Goal: Task Accomplishment & Management: Use online tool/utility

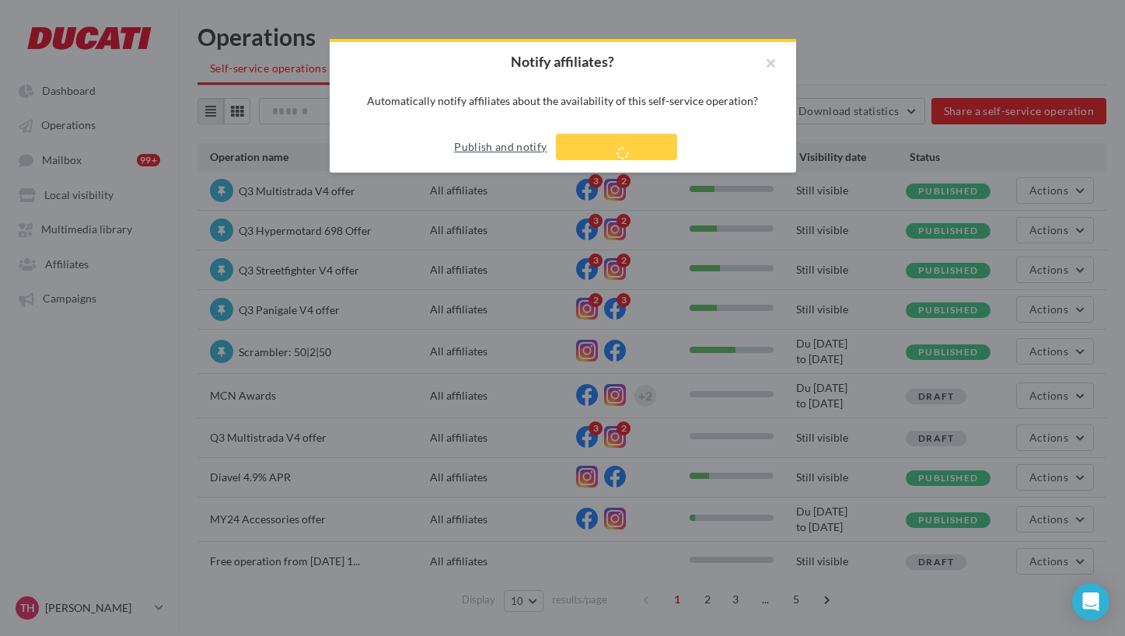
click at [511, 148] on button "Publish and notify" at bounding box center [500, 147] width 105 height 19
click at [518, 147] on button "Publish and notify" at bounding box center [500, 147] width 105 height 19
click at [768, 68] on button "button" at bounding box center [765, 65] width 62 height 47
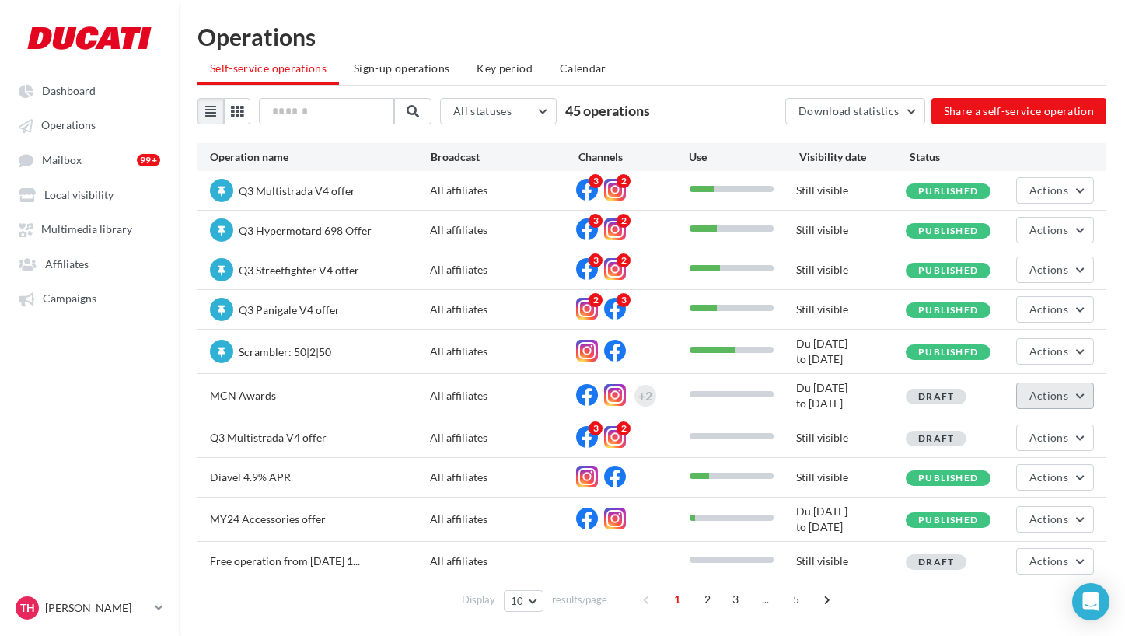
click at [1057, 404] on button "Actions" at bounding box center [1056, 396] width 78 height 26
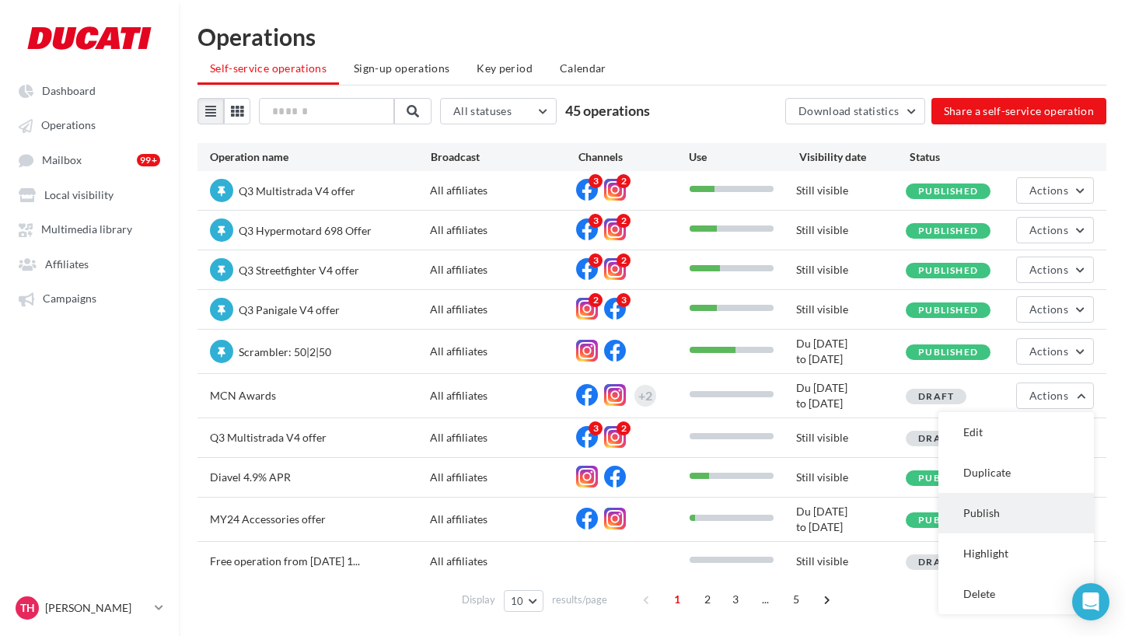
click at [983, 513] on button "Publish" at bounding box center [1017, 513] width 156 height 40
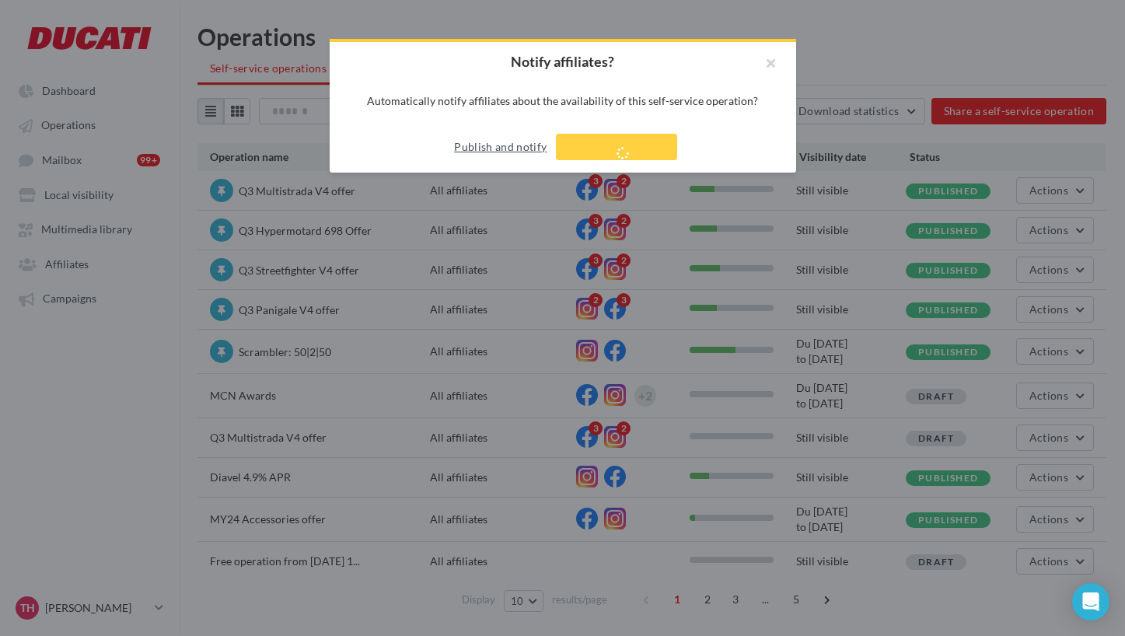
click at [527, 149] on button "Publish and notify" at bounding box center [500, 147] width 105 height 19
click at [512, 145] on button "Publish and notify" at bounding box center [500, 147] width 105 height 19
click at [768, 67] on button "button" at bounding box center [765, 65] width 62 height 47
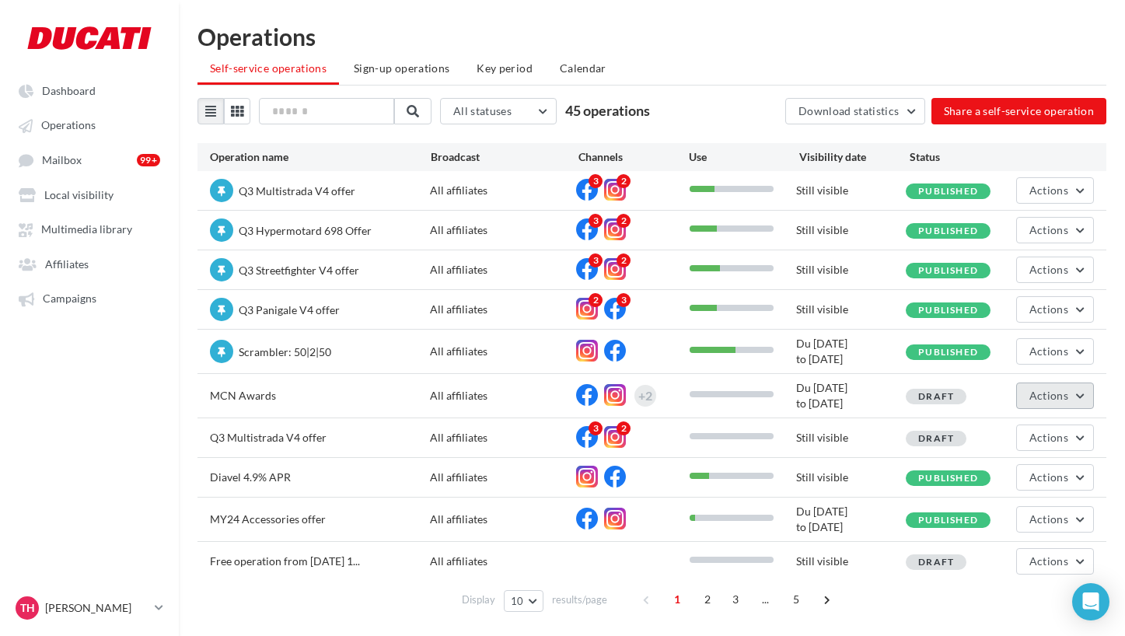
click at [1078, 402] on button "Actions" at bounding box center [1056, 396] width 78 height 26
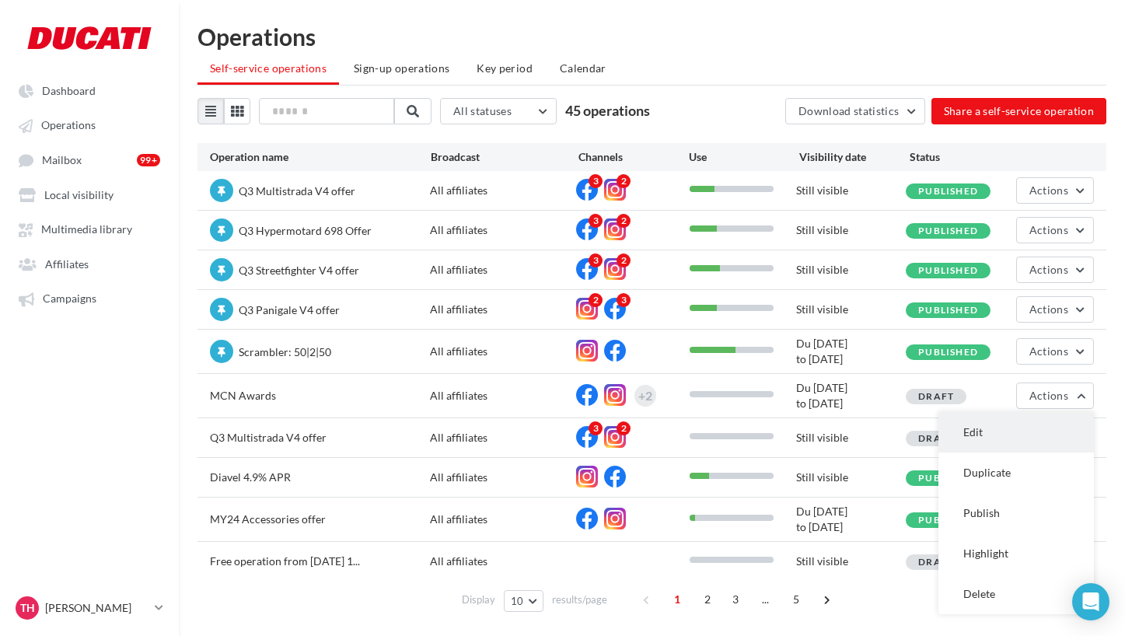
click at [1006, 429] on button "Edit" at bounding box center [1017, 432] width 156 height 40
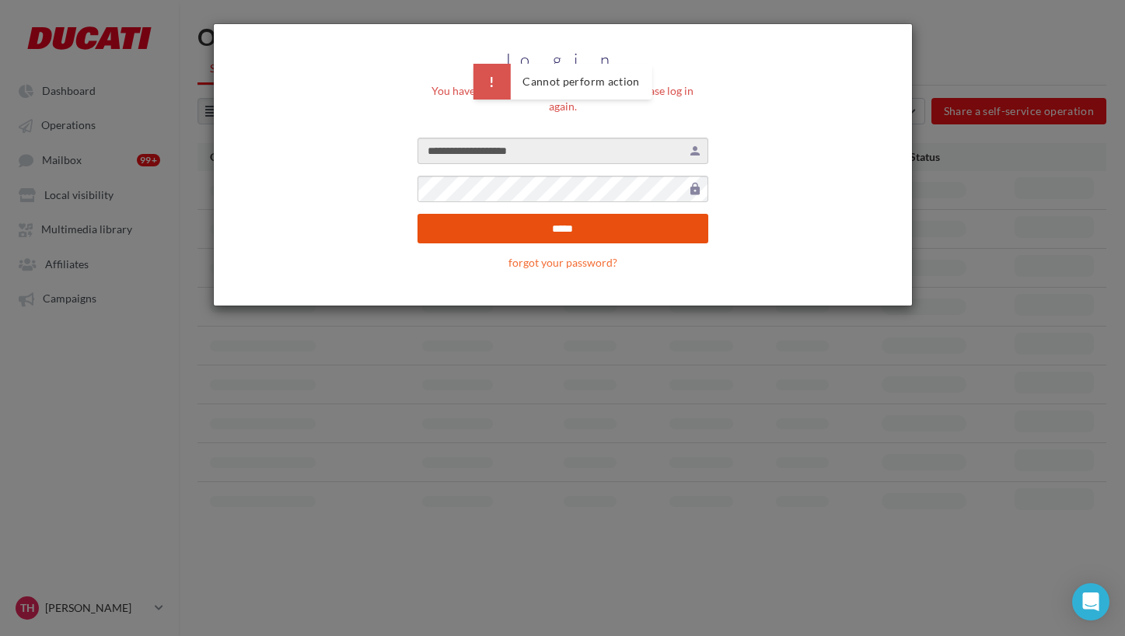
click at [579, 214] on input "*****" at bounding box center [563, 229] width 291 height 30
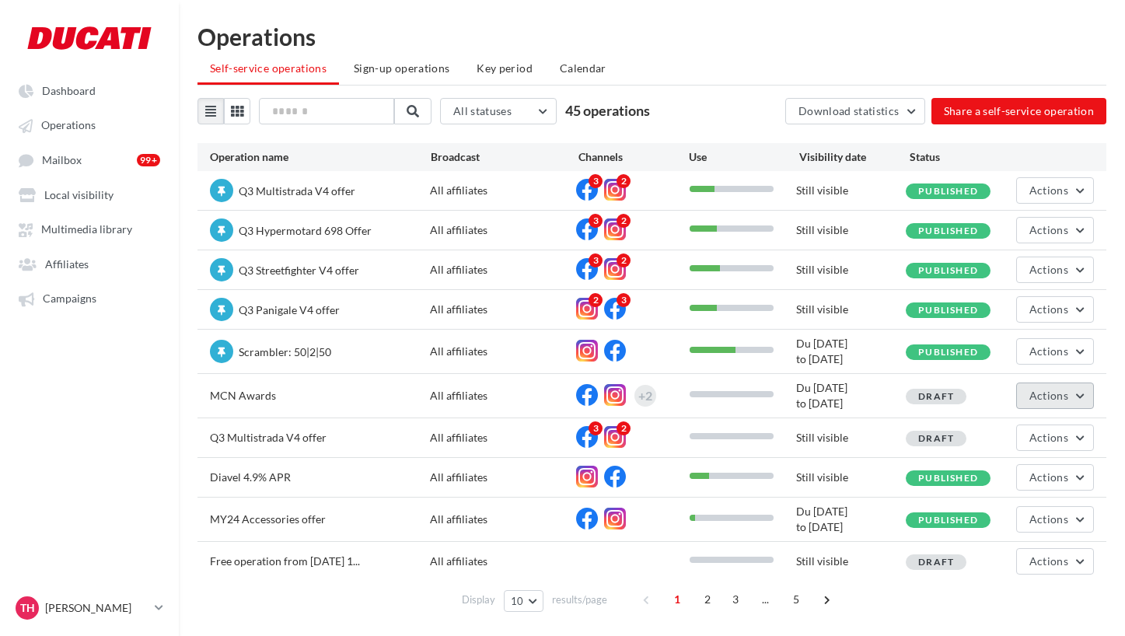
click at [1051, 396] on span "Actions" at bounding box center [1049, 395] width 39 height 13
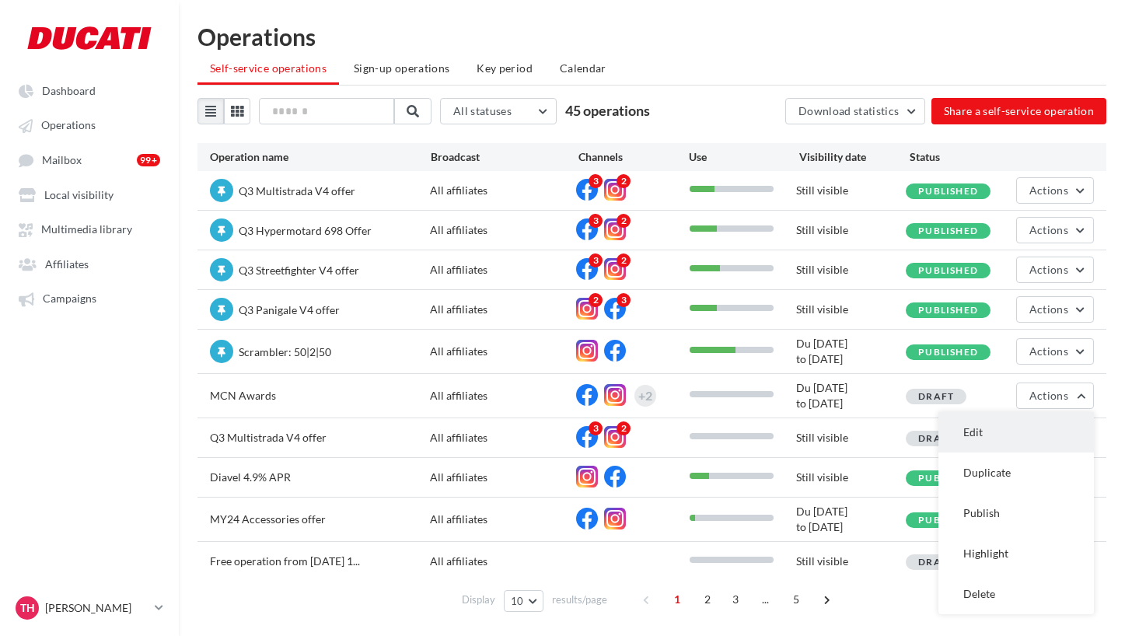
click at [983, 429] on button "Edit" at bounding box center [1017, 432] width 156 height 40
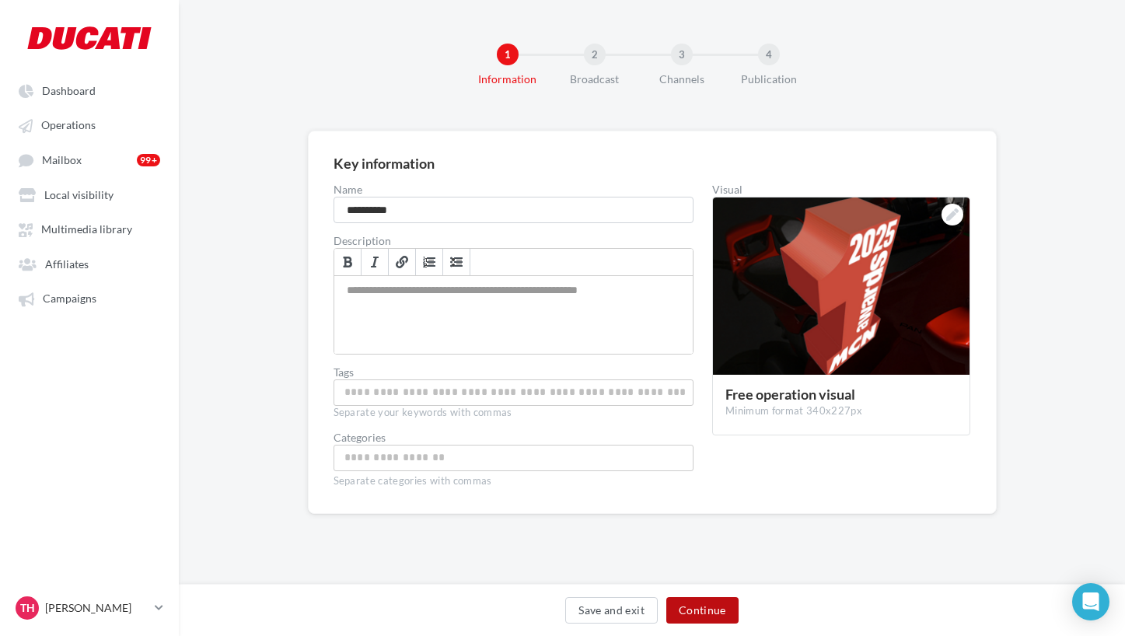
click at [707, 601] on button "Continue" at bounding box center [703, 610] width 72 height 26
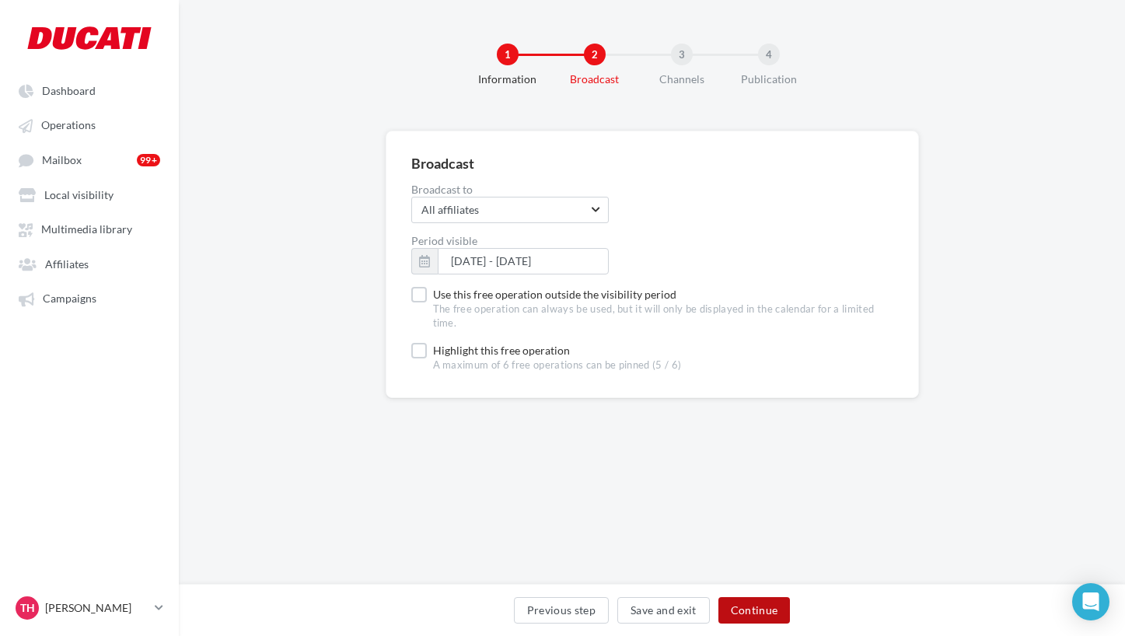
click at [746, 607] on button "Continue" at bounding box center [755, 610] width 72 height 26
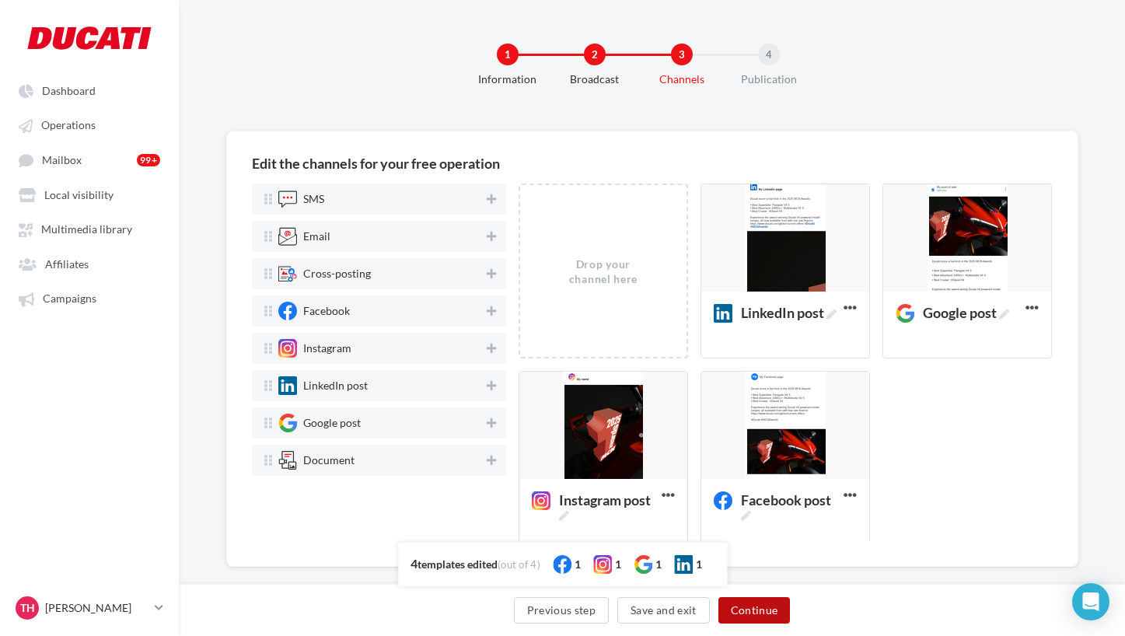
click at [755, 609] on button "Continue" at bounding box center [755, 610] width 72 height 26
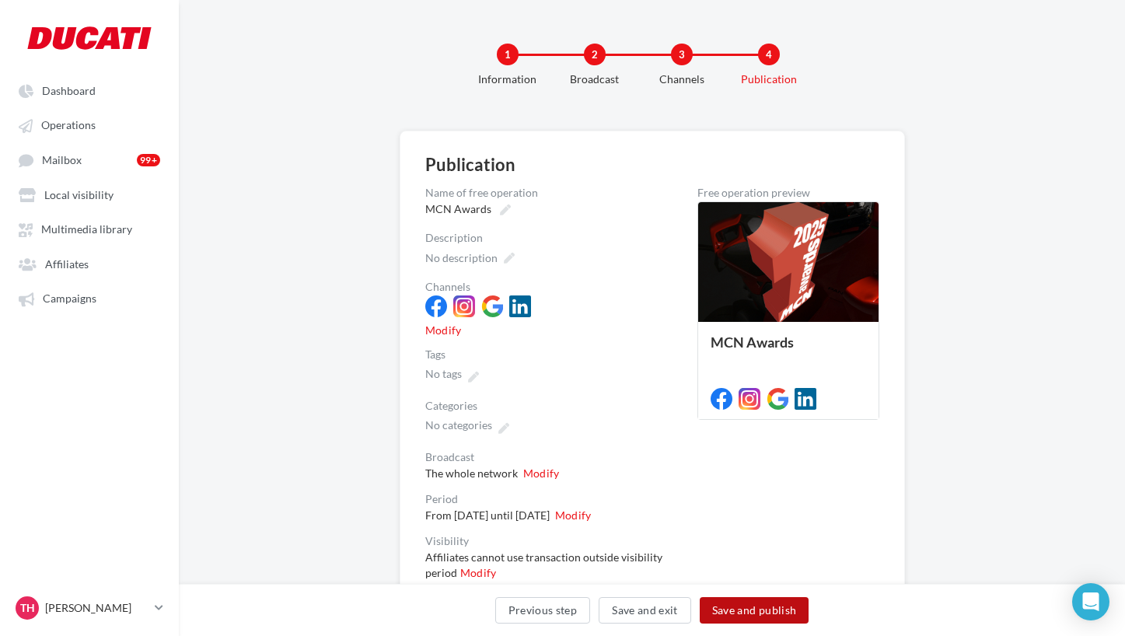
click at [765, 617] on button "Save and publish" at bounding box center [755, 610] width 110 height 26
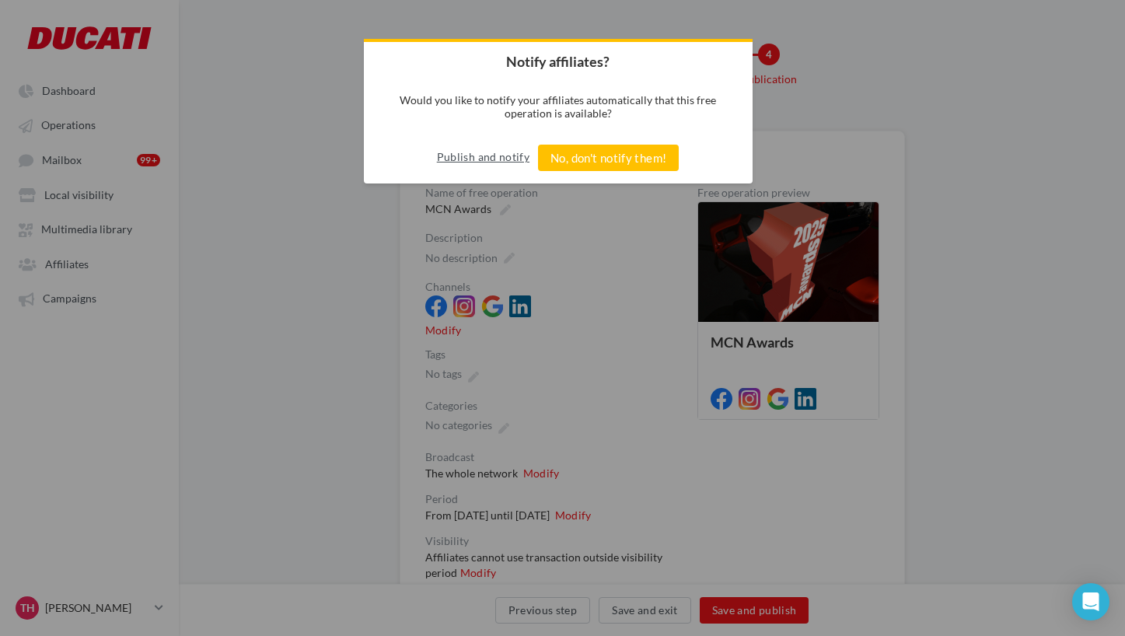
click at [481, 151] on button "Publish and notify" at bounding box center [483, 157] width 93 height 25
